Goal: Find specific page/section: Find specific page/section

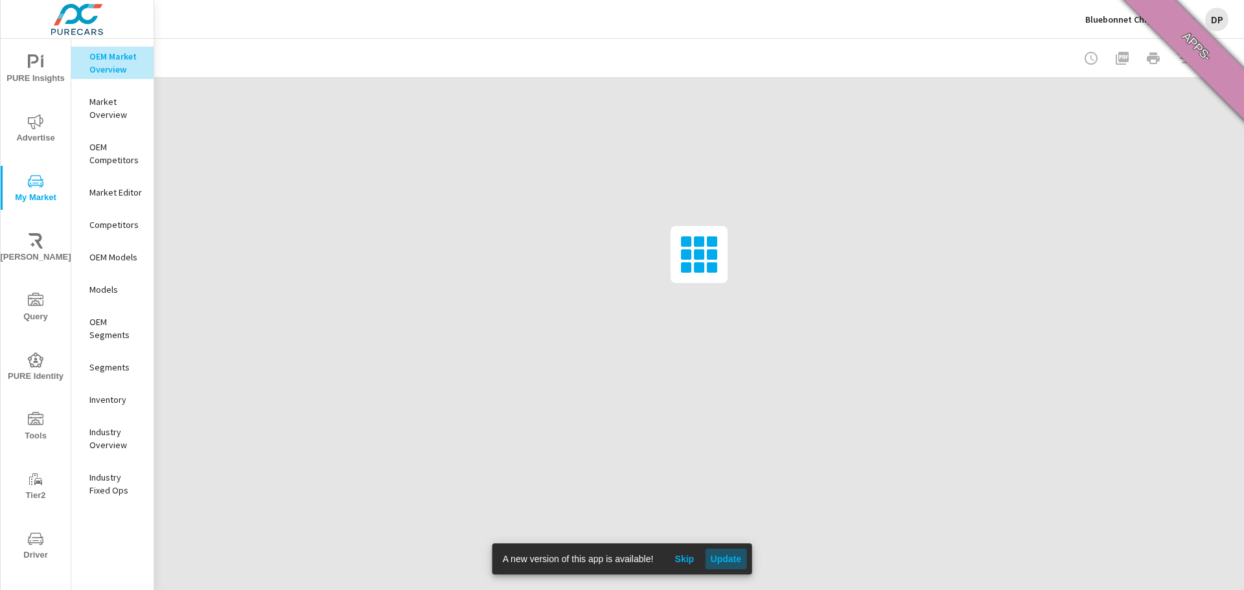
click at [730, 559] on span "Update" at bounding box center [725, 559] width 31 height 12
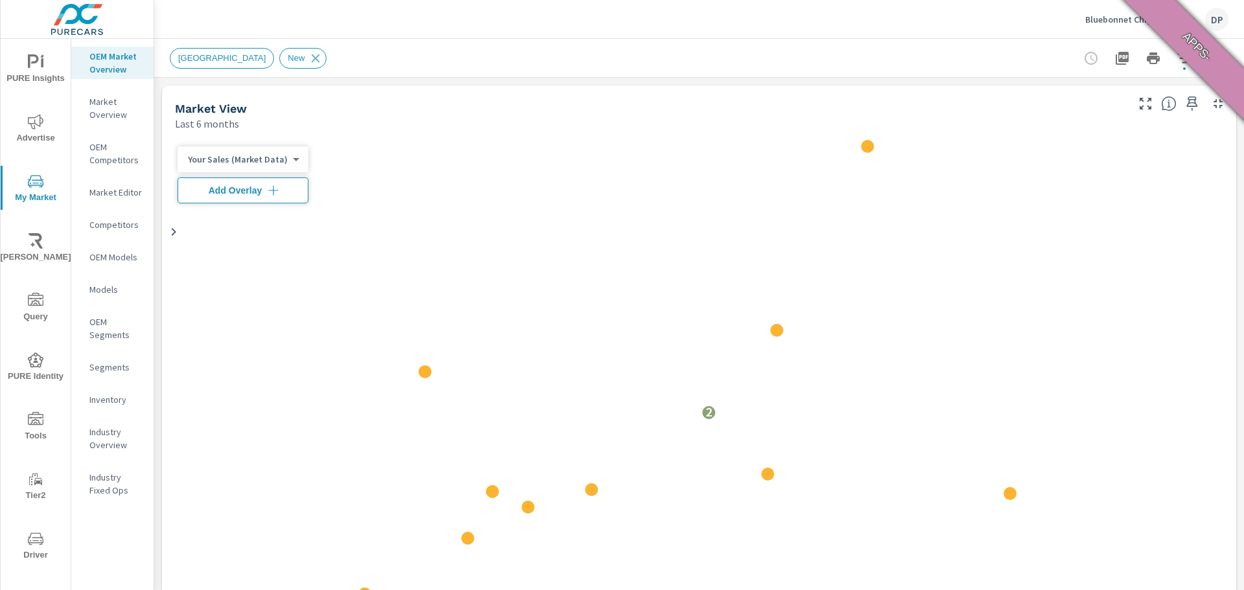
scroll to position [1, 0]
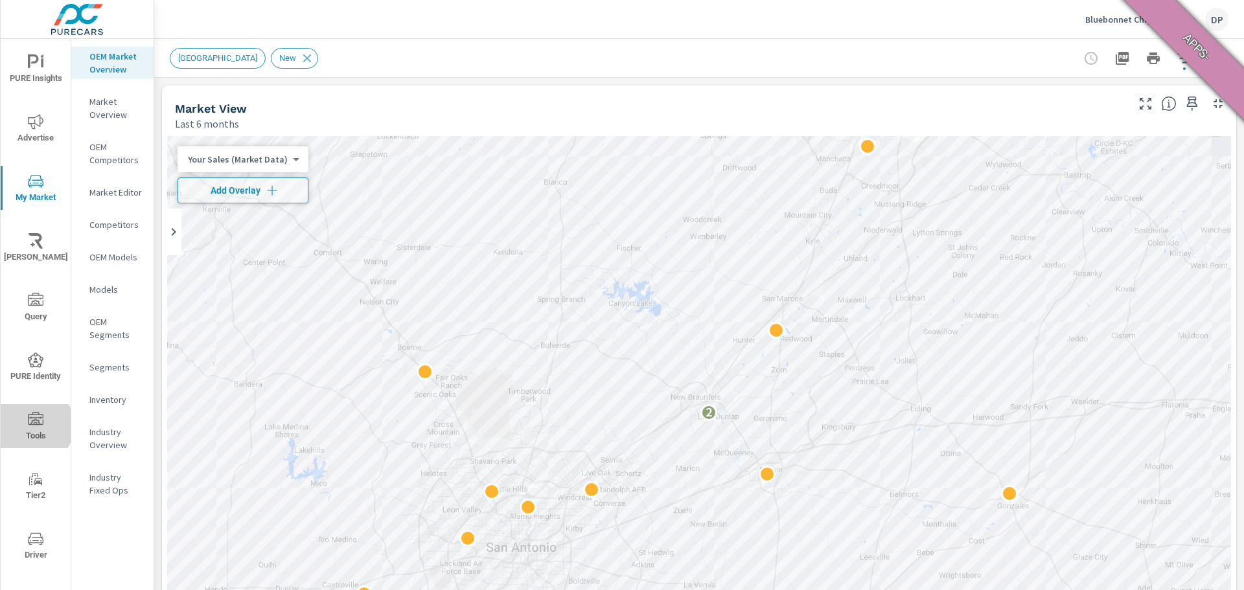
click at [34, 426] on icon "nav menu" at bounding box center [36, 420] width 16 height 16
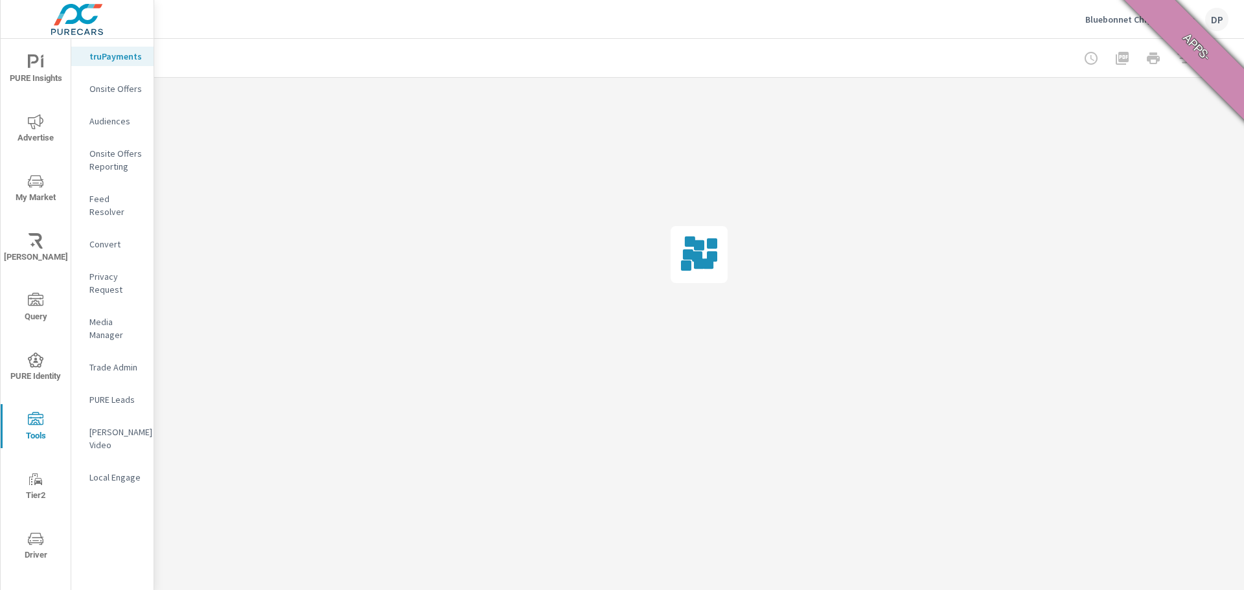
click at [25, 349] on button "PURE Identity" at bounding box center [36, 367] width 70 height 44
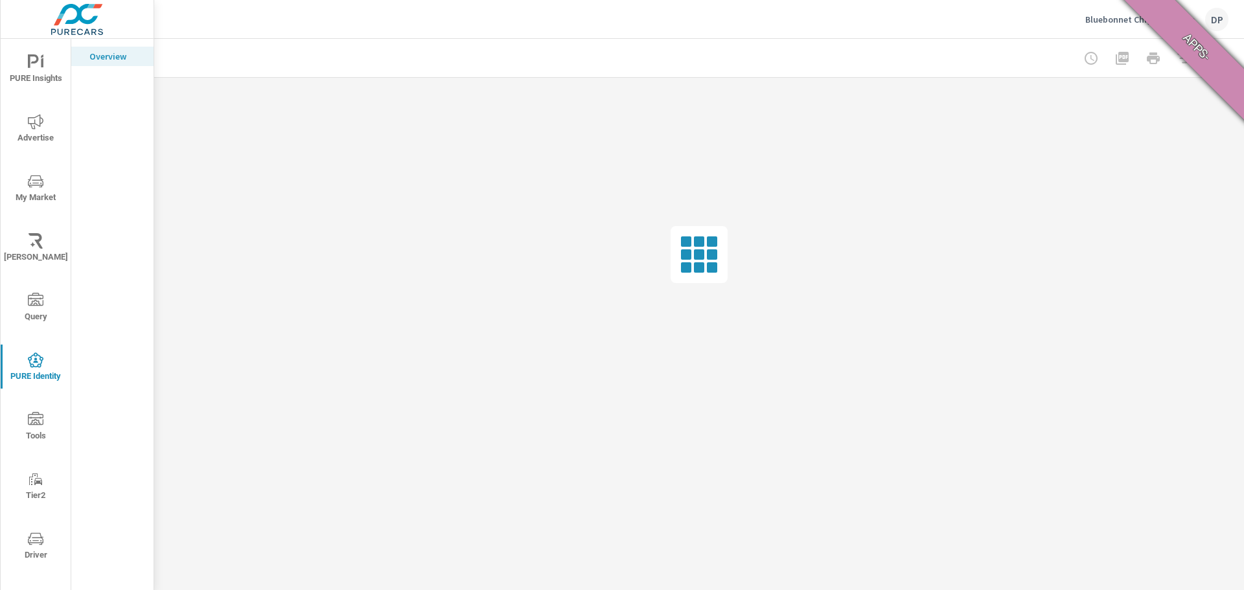
click at [36, 295] on icon "nav menu" at bounding box center [36, 299] width 16 height 13
